Goal: Transaction & Acquisition: Subscribe to service/newsletter

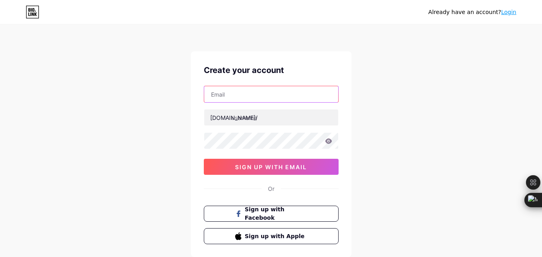
click at [243, 89] on input "text" at bounding box center [271, 94] width 134 height 16
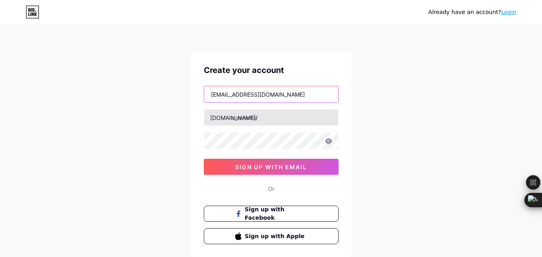
type input "[EMAIL_ADDRESS][DOMAIN_NAME]"
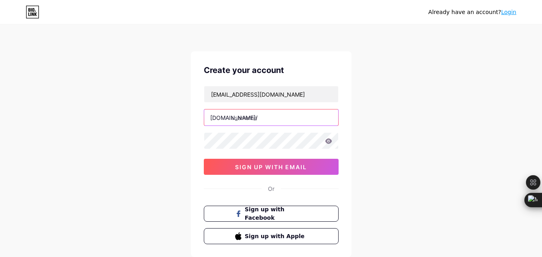
click at [258, 120] on input "text" at bounding box center [271, 118] width 134 height 16
type input "tnpsc_free_test"
click at [327, 140] on icon at bounding box center [328, 140] width 7 height 5
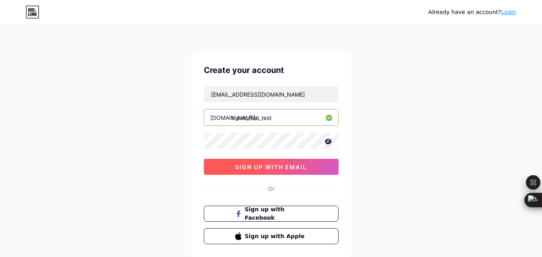
click at [294, 168] on span "sign up with email" at bounding box center [271, 167] width 72 height 7
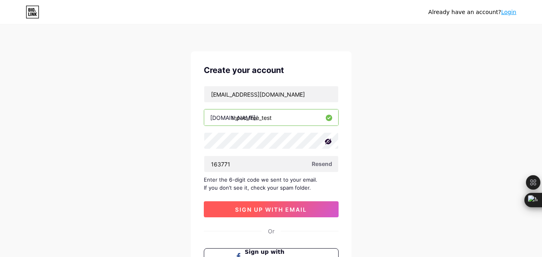
type input "163771"
click at [287, 213] on button "sign up with email" at bounding box center [271, 209] width 135 height 16
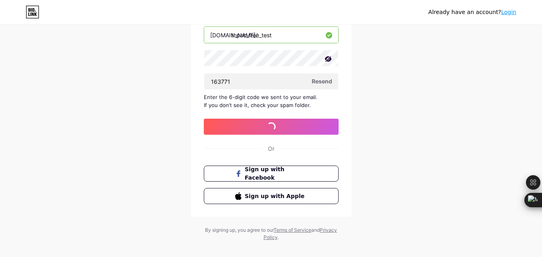
scroll to position [92, 0]
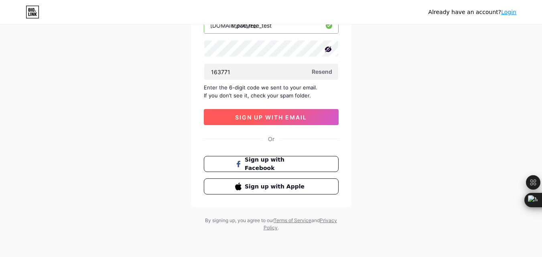
click at [309, 118] on button "sign up with email" at bounding box center [271, 117] width 135 height 16
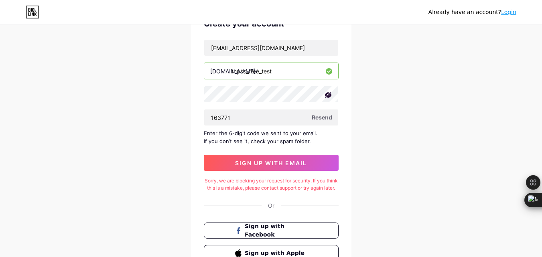
scroll to position [0, 0]
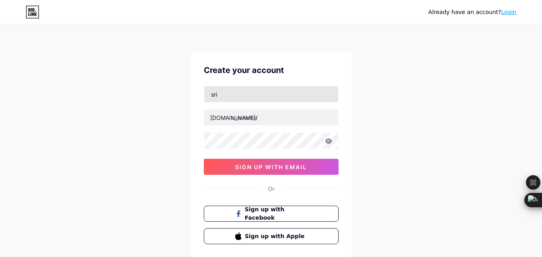
click at [233, 99] on input "sri" at bounding box center [271, 94] width 134 height 16
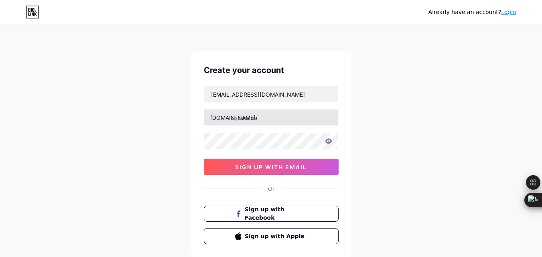
type input "[EMAIL_ADDRESS][DOMAIN_NAME]"
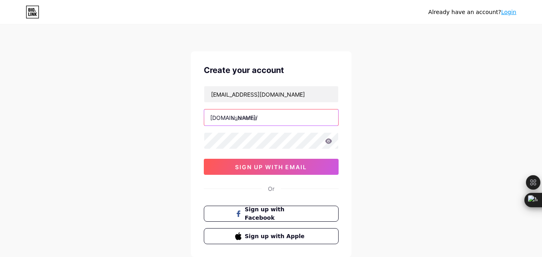
click at [255, 120] on input "text" at bounding box center [271, 118] width 134 height 16
type input "tnpsc_free_test"
click at [329, 142] on icon at bounding box center [328, 140] width 7 height 5
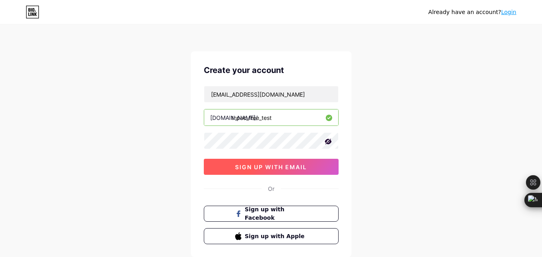
click at [275, 168] on span "sign up with email" at bounding box center [271, 167] width 72 height 7
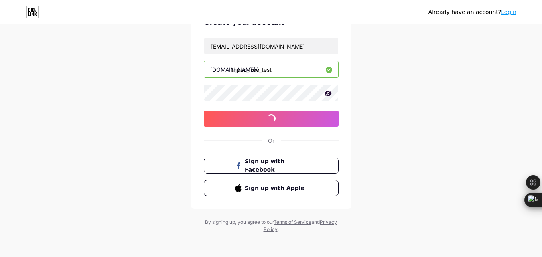
scroll to position [50, 0]
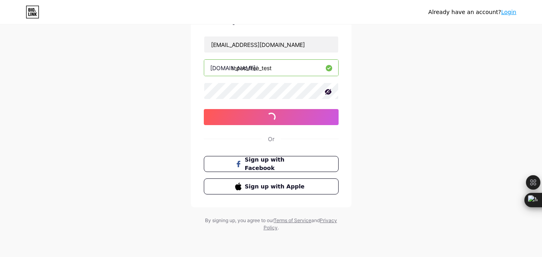
click at [424, 208] on div "Already have an account? Login Create your account srinivasanganeasan2005@gmail…" at bounding box center [271, 103] width 542 height 307
click at [273, 69] on input "tnpsc_free_test" at bounding box center [271, 68] width 134 height 16
click at [392, 120] on div "Already have an account? Login Create your account srinivasanganeasan2005@gmail…" at bounding box center [271, 103] width 542 height 307
click at [329, 92] on icon at bounding box center [328, 92] width 8 height 8
click at [329, 92] on icon at bounding box center [328, 92] width 7 height 6
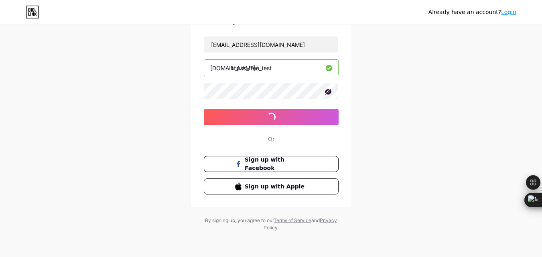
click at [329, 92] on icon at bounding box center [328, 92] width 8 height 8
click at [375, 82] on div "Already have an account? Login Create your account srinivasanganeasan2005@gmail…" at bounding box center [271, 103] width 542 height 307
click at [505, 192] on icon at bounding box center [507, 193] width 6 height 6
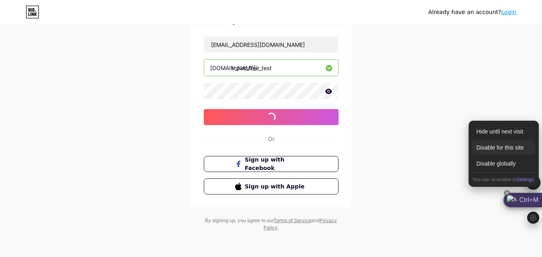
click at [491, 148] on div "Disable for this site" at bounding box center [503, 147] width 63 height 14
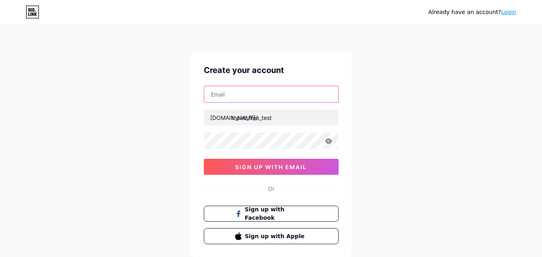
click at [254, 98] on input "text" at bounding box center [271, 94] width 134 height 16
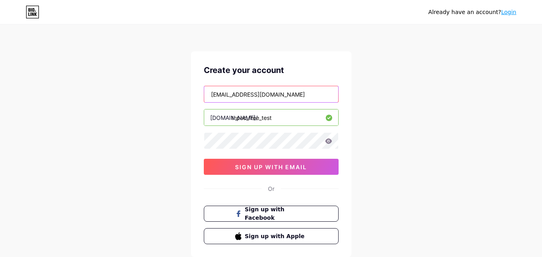
type input "[EMAIL_ADDRESS][DOMAIN_NAME]"
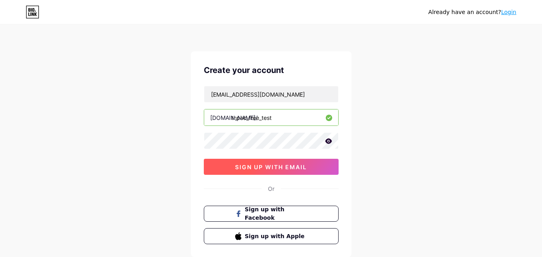
click at [252, 164] on span "sign up with email" at bounding box center [271, 167] width 72 height 7
click at [294, 171] on button "sign up with email" at bounding box center [271, 167] width 135 height 16
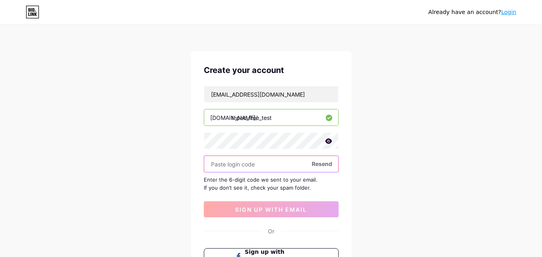
scroll to position [40, 0]
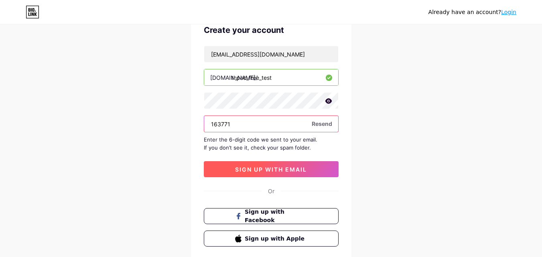
type input "163771"
click at [314, 175] on button "sign up with email" at bounding box center [271, 169] width 135 height 16
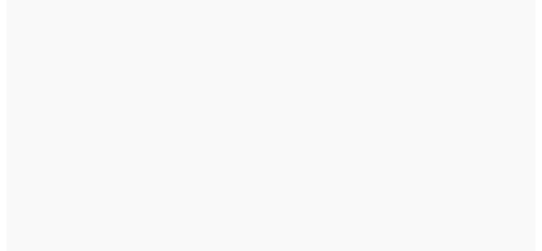
scroll to position [0, 0]
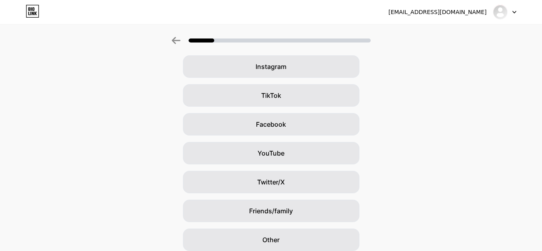
scroll to position [14, 0]
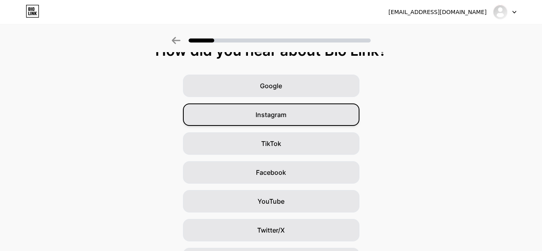
click at [324, 124] on div "Instagram" at bounding box center [271, 114] width 176 height 22
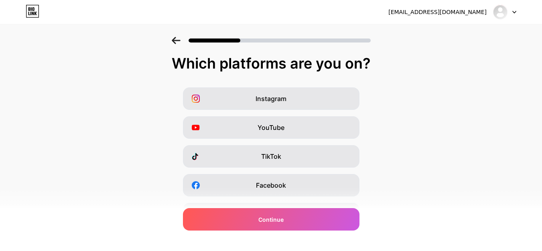
scroll to position [0, 0]
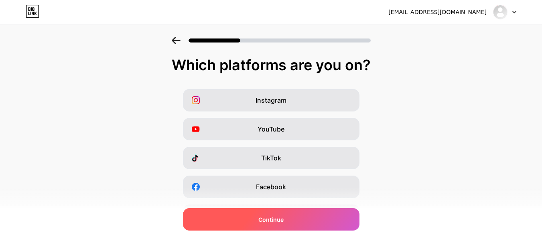
click at [327, 216] on div "Continue" at bounding box center [271, 219] width 176 height 22
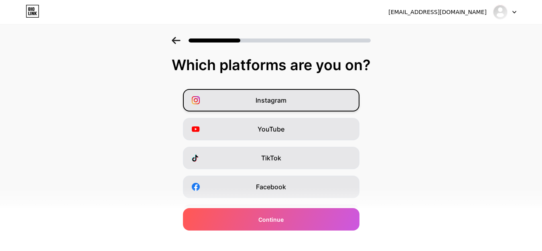
click at [329, 98] on div "Instagram" at bounding box center [271, 100] width 176 height 22
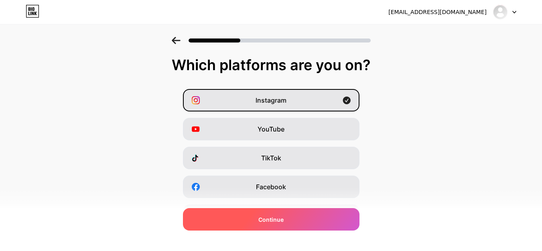
click at [314, 221] on div "Continue" at bounding box center [271, 219] width 176 height 22
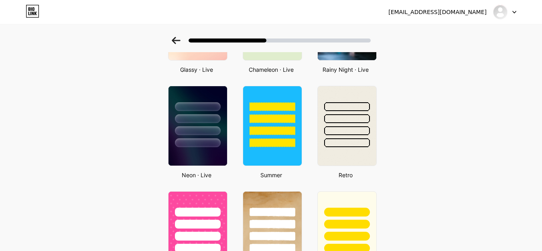
scroll to position [321, 0]
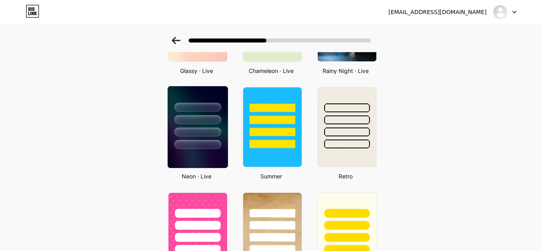
click at [186, 151] on img at bounding box center [197, 127] width 60 height 82
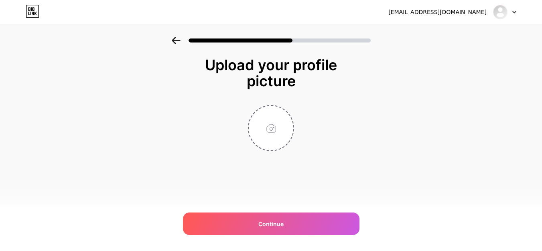
scroll to position [0, 0]
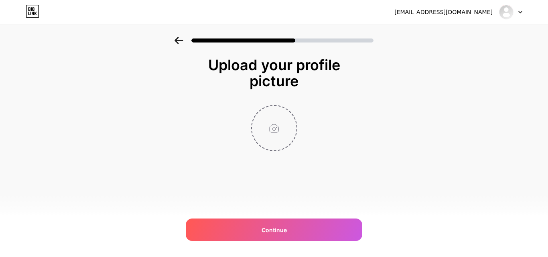
click at [271, 131] on input "file" at bounding box center [274, 128] width 45 height 45
click at [280, 126] on input "file" at bounding box center [274, 128] width 45 height 45
click at [275, 135] on input "file" at bounding box center [274, 128] width 45 height 45
click at [286, 128] on input "file" at bounding box center [274, 128] width 45 height 45
click at [276, 136] on input "file" at bounding box center [274, 128] width 45 height 45
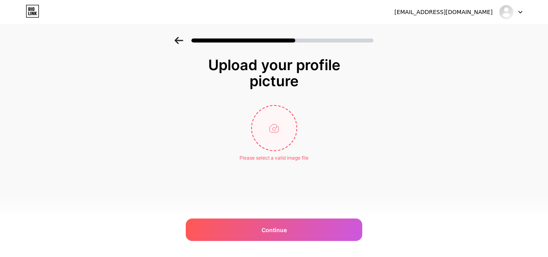
type input "C:\fakepath\insta.png"
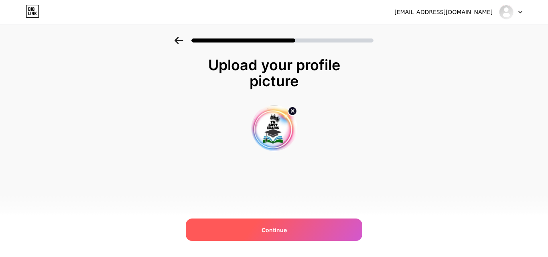
click at [296, 228] on div "Continue" at bounding box center [274, 230] width 176 height 22
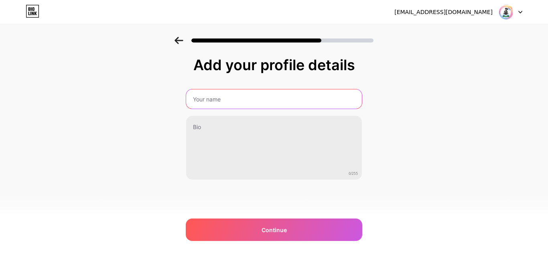
click at [300, 101] on input "text" at bounding box center [274, 98] width 176 height 19
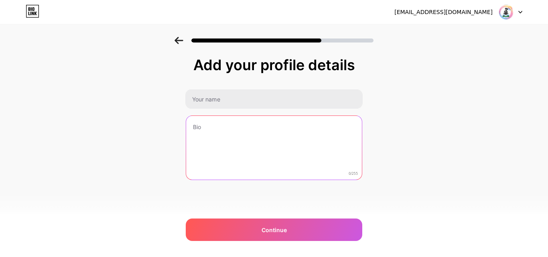
click at [216, 137] on textarea at bounding box center [274, 148] width 176 height 65
paste textarea "🎓 Tamil Educational + Meme Reels 💬 Fun learning for students 📩 For Promotions o…"
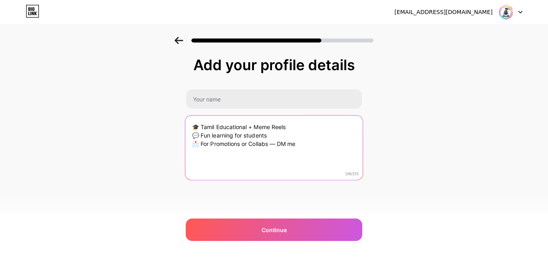
click at [201, 128] on textarea "🎓 Tamil Educational + Meme Reels 💬 Fun learning for students 📩 For Promotions o…" at bounding box center [273, 148] width 177 height 65
type textarea "🎓 Tamil Educational + Meme Reels 💬 Fun learning for students 📩 For Promotions o…"
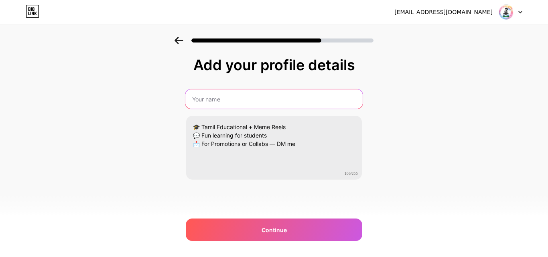
click at [206, 99] on input "text" at bounding box center [273, 98] width 177 height 19
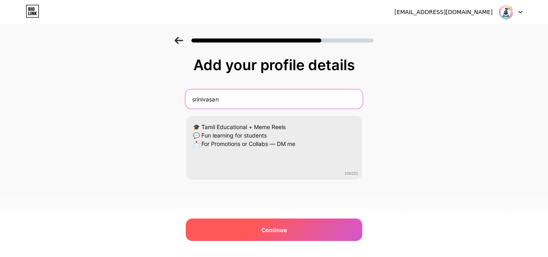
type input "srinivasan"
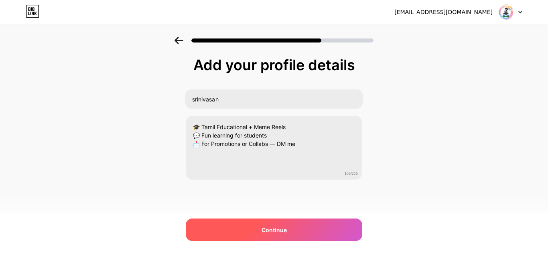
click at [266, 226] on span "Continue" at bounding box center [274, 230] width 25 height 8
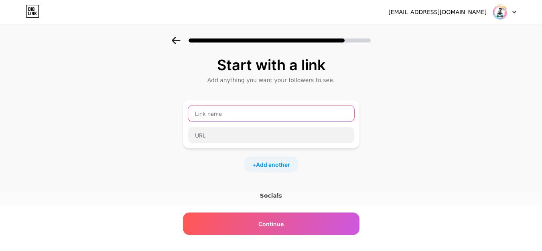
click at [235, 113] on input "text" at bounding box center [271, 113] width 166 height 16
paste input "📚 Study Gadgets on Amazon"
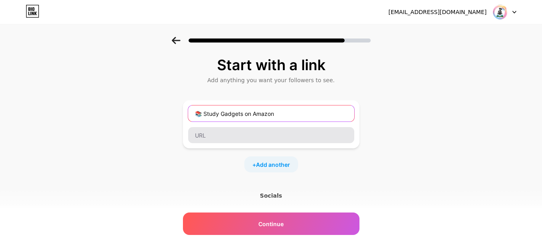
type input "📚 Study Gadgets on Amazon"
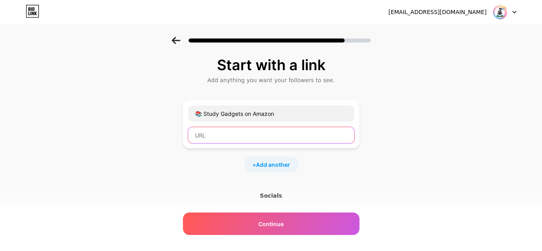
click at [225, 139] on input "text" at bounding box center [271, 135] width 166 height 16
paste input "[URL][DOMAIN_NAME]"
type input "[URL][DOMAIN_NAME]"
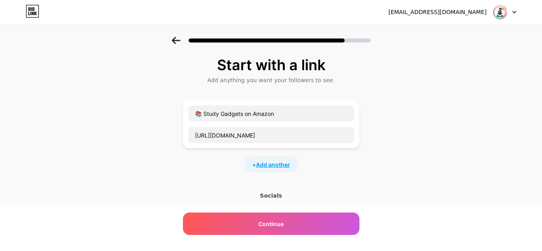
click at [276, 165] on span "Add another" at bounding box center [273, 164] width 34 height 8
click at [278, 168] on input "text" at bounding box center [271, 170] width 166 height 16
paste input "📝 Download Tamil Study Planner ₹99"
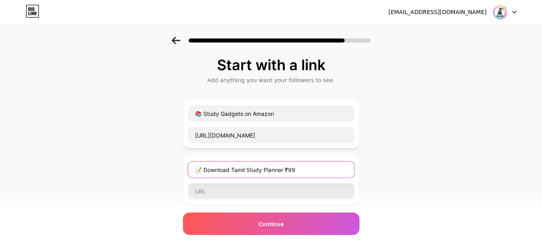
type input "📝 Download Tamil Study Planner ₹99"
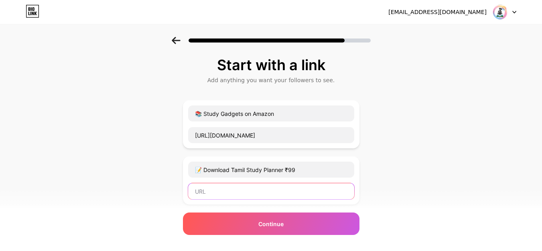
click at [311, 190] on input "text" at bounding box center [271, 191] width 166 height 16
click at [275, 193] on input "text" at bounding box center [271, 191] width 166 height 16
paste input "[URL][DOMAIN_NAME]"
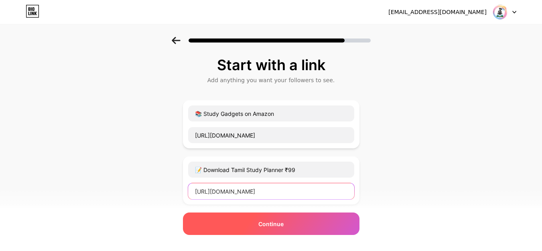
type input "[URL][DOMAIN_NAME]"
click at [296, 221] on div "Continue" at bounding box center [271, 224] width 176 height 22
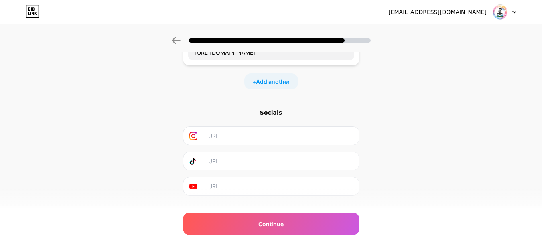
scroll to position [156, 0]
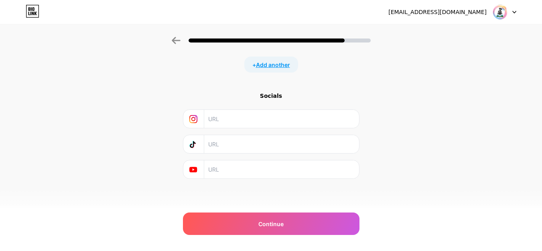
click at [268, 68] on span "Add another" at bounding box center [273, 65] width 34 height 8
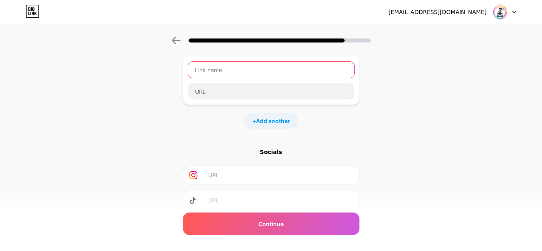
click at [267, 68] on input "text" at bounding box center [271, 70] width 166 height 16
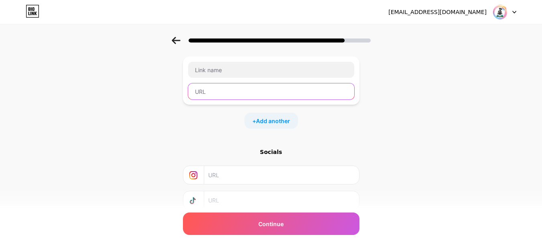
click at [266, 85] on input "text" at bounding box center [271, 91] width 166 height 16
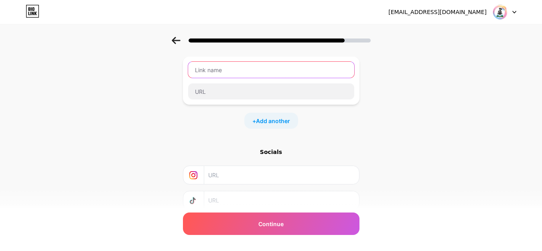
click at [223, 66] on input "text" at bounding box center [271, 70] width 166 height 16
paste input "🎥 Follow me on YouTube"
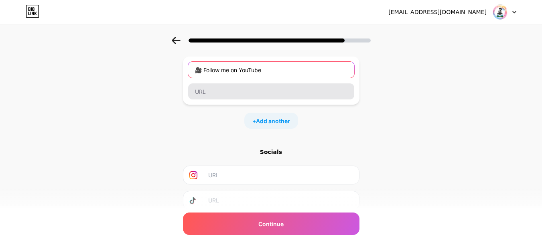
type input "🎥 Follow me on YouTube"
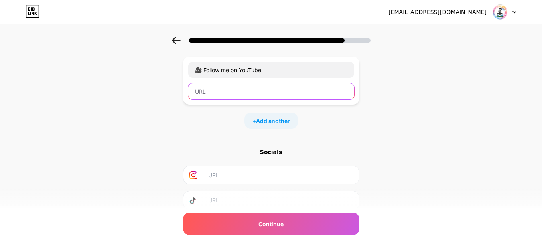
click at [218, 88] on input "text" at bounding box center [271, 91] width 166 height 16
paste input "[URL][DOMAIN_NAME]"
type input "[URL][DOMAIN_NAME]"
click at [268, 116] on div "+ Add another" at bounding box center [271, 121] width 54 height 16
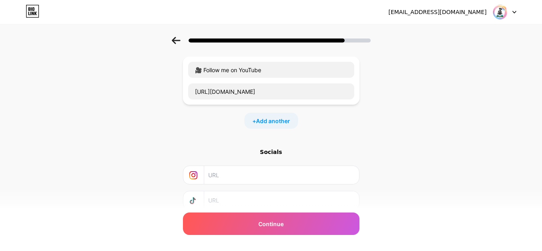
scroll to position [0, 0]
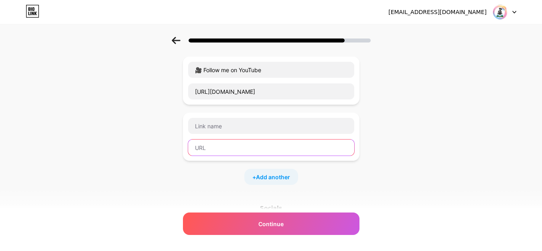
click at [218, 145] on input "text" at bounding box center [271, 148] width 166 height 16
paste input "[URL][DOMAIN_NAME]"
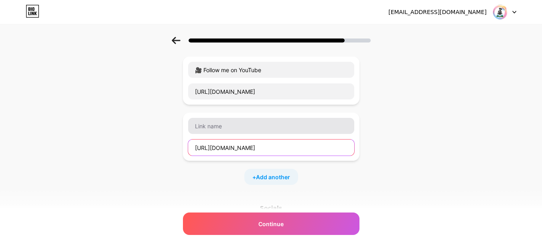
type input "[URL][DOMAIN_NAME]"
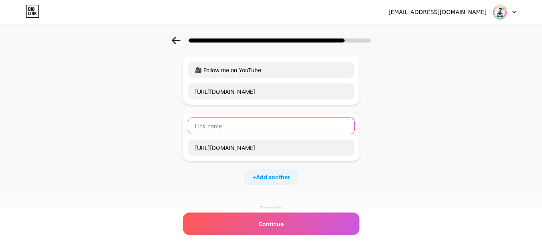
click at [230, 128] on input "text" at bounding box center [271, 126] width 166 height 16
paste input "💬 Contact for Promotions"
type input "💬 Contact for Promotions"
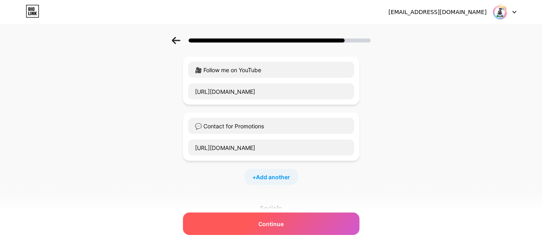
click at [297, 221] on div "Continue" at bounding box center [271, 224] width 176 height 22
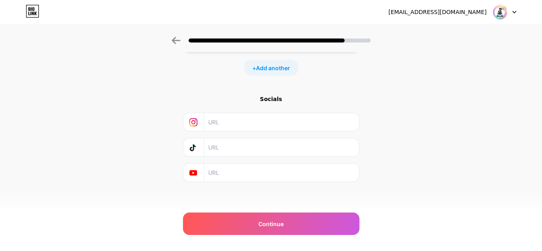
scroll to position [268, 0]
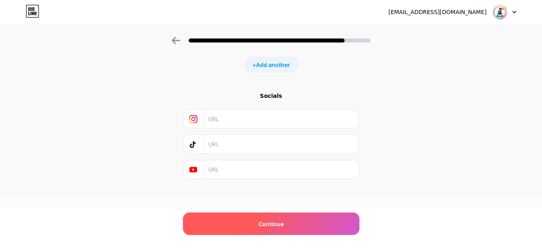
click at [323, 217] on div "Continue" at bounding box center [271, 224] width 176 height 22
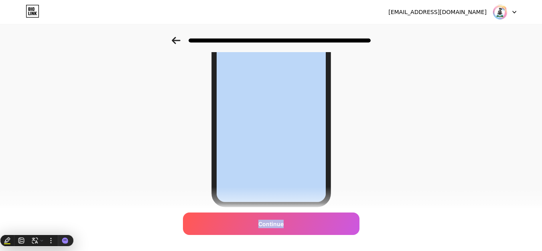
scroll to position [152, 0]
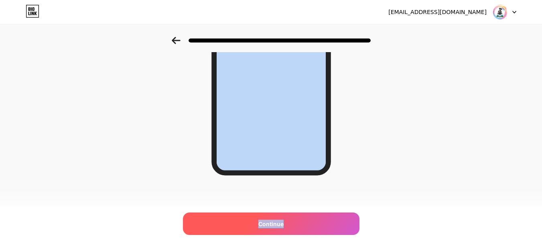
click at [328, 225] on div "Continue" at bounding box center [271, 224] width 176 height 22
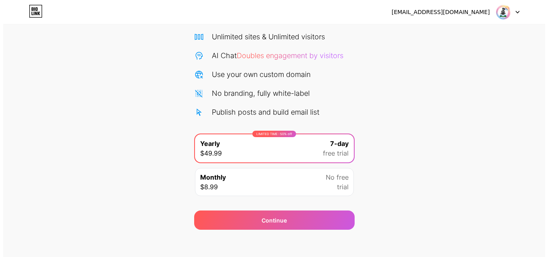
scroll to position [66, 0]
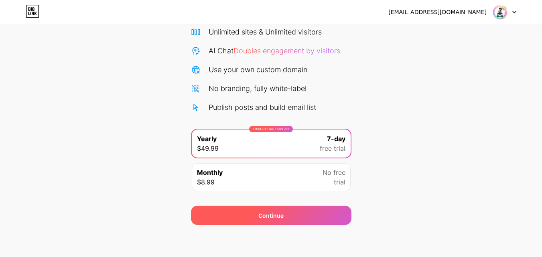
click at [314, 220] on div "Continue" at bounding box center [271, 215] width 160 height 19
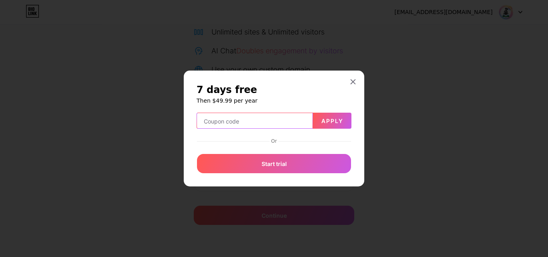
click at [288, 122] on input "text" at bounding box center [255, 121] width 116 height 16
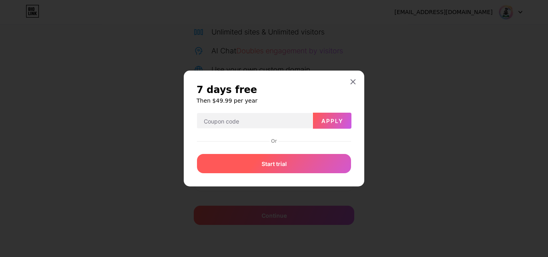
click at [293, 170] on div "Start trial" at bounding box center [274, 163] width 154 height 19
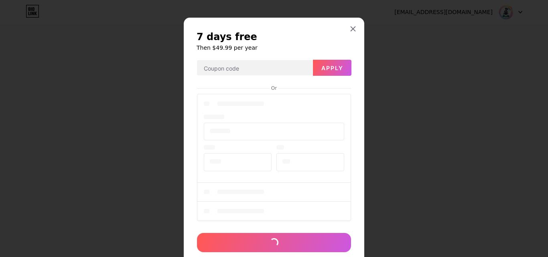
click at [322, 164] on div at bounding box center [274, 158] width 154 height 133
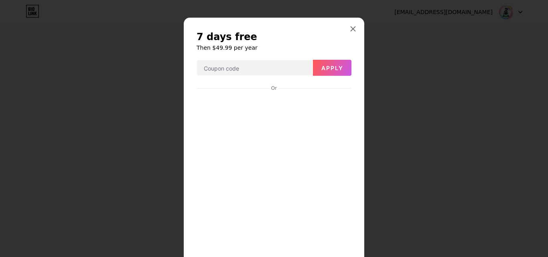
click at [352, 83] on div "7 days free Then $49.99 per year Apply Or" at bounding box center [274, 171] width 181 height 306
click at [328, 166] on iframe at bounding box center [273, 187] width 157 height 191
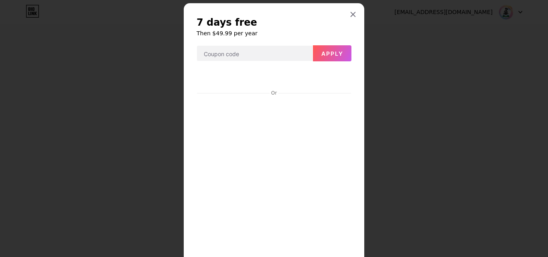
scroll to position [0, 0]
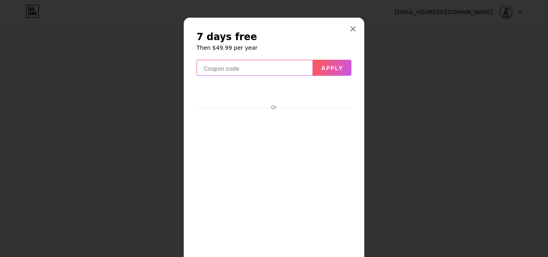
click at [266, 71] on input "text" at bounding box center [255, 68] width 116 height 16
click at [351, 27] on icon at bounding box center [353, 29] width 4 height 4
